Goal: Find specific page/section: Find specific page/section

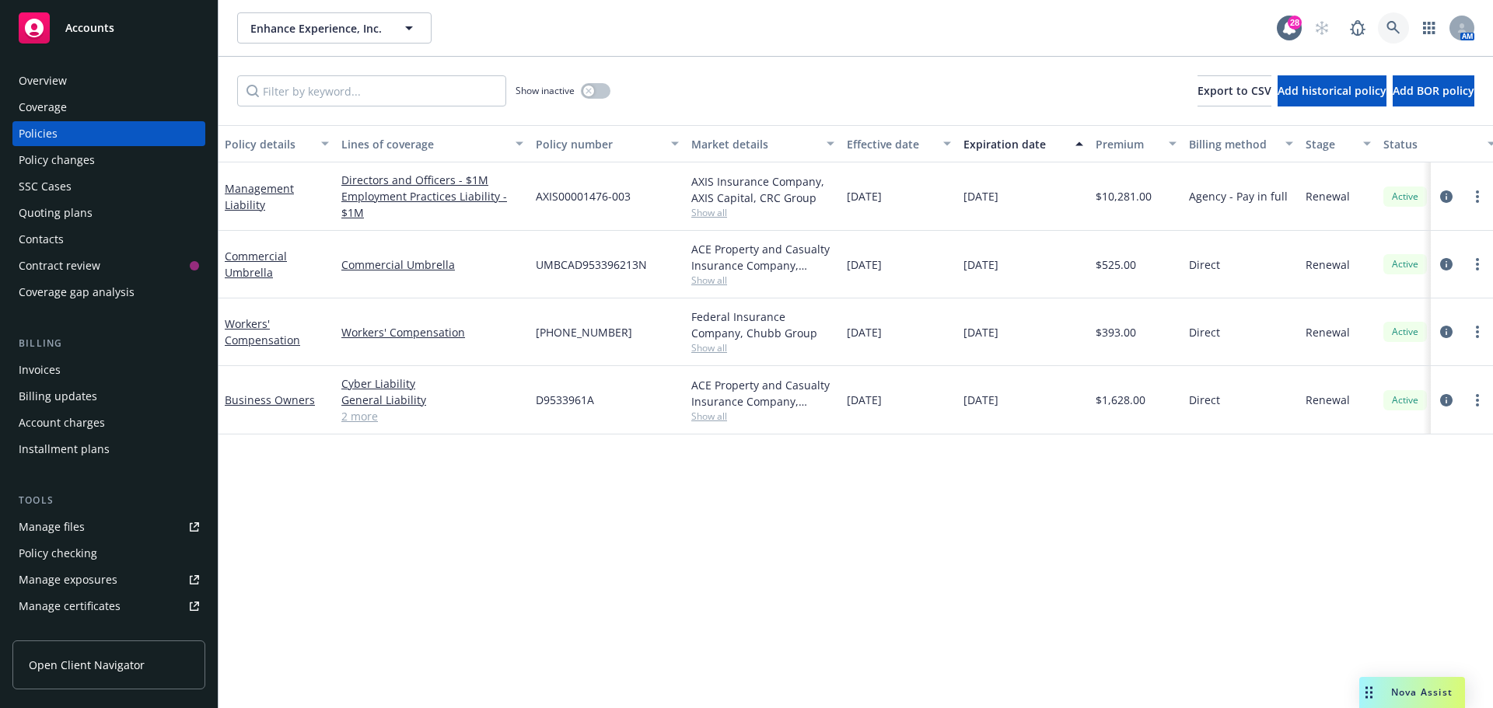
click at [1390, 26] on icon at bounding box center [1394, 28] width 14 height 14
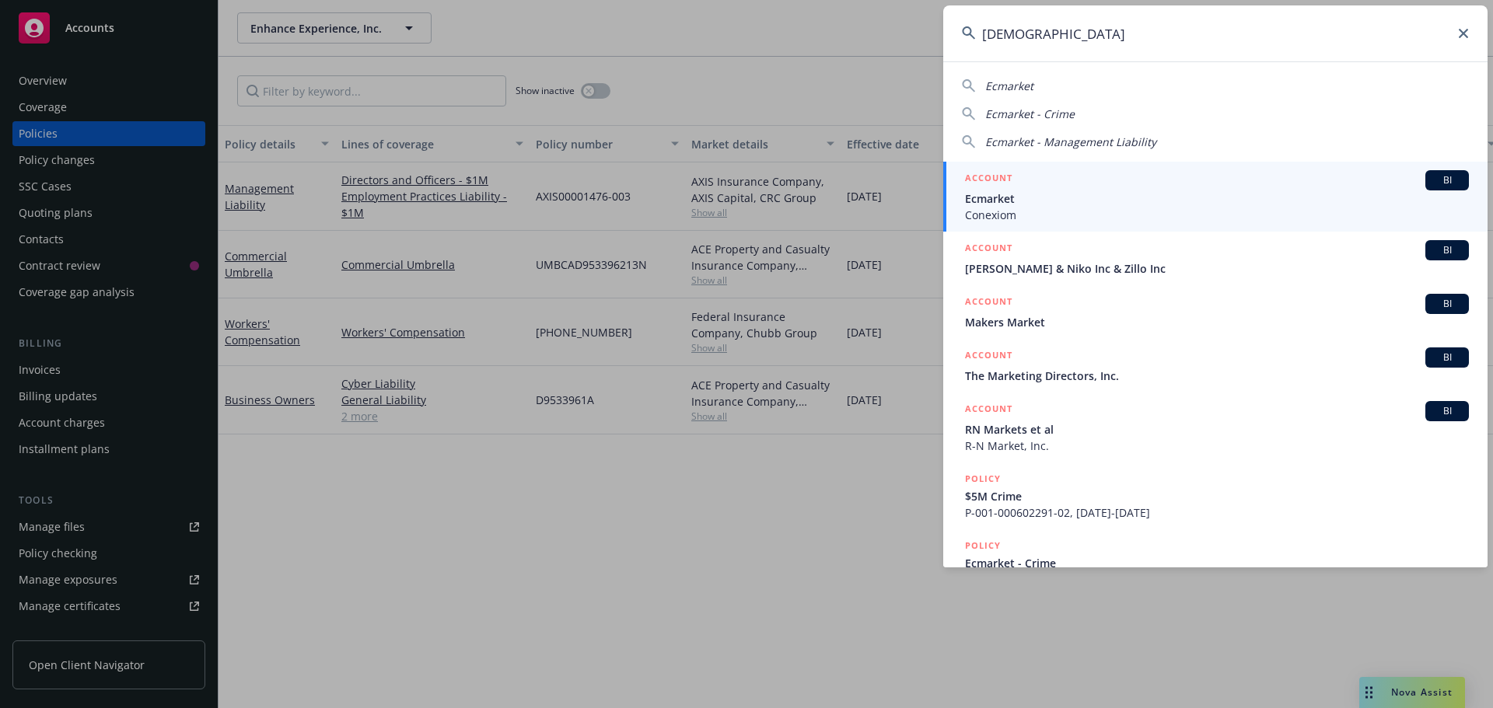
type input "[DEMOGRAPHIC_DATA]"
click at [989, 205] on span "Ecmarket" at bounding box center [1217, 199] width 504 height 16
